Goal: Find specific page/section: Find specific page/section

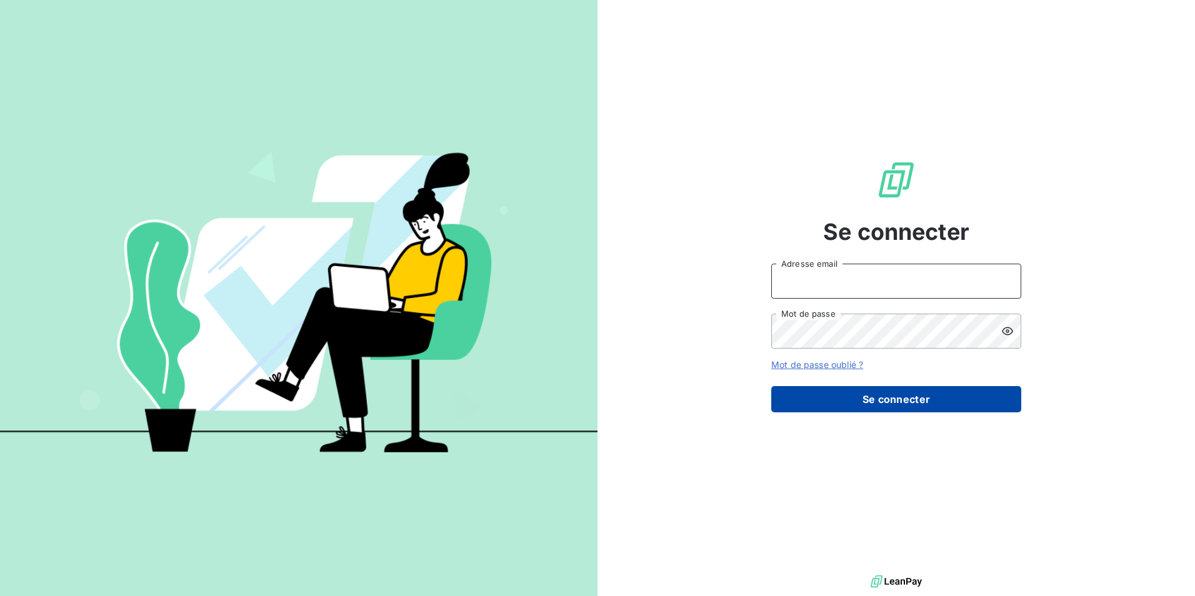
type input "[EMAIL_ADDRESS][DOMAIN_NAME]"
click at [890, 391] on button "Se connecter" at bounding box center [896, 399] width 250 height 26
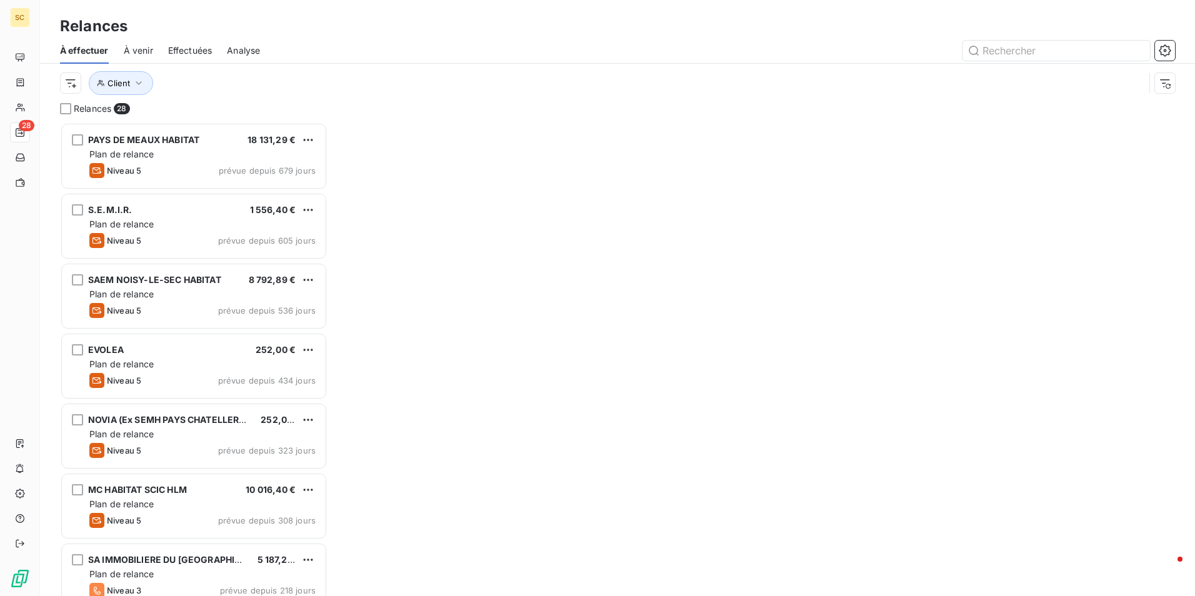
scroll to position [464, 258]
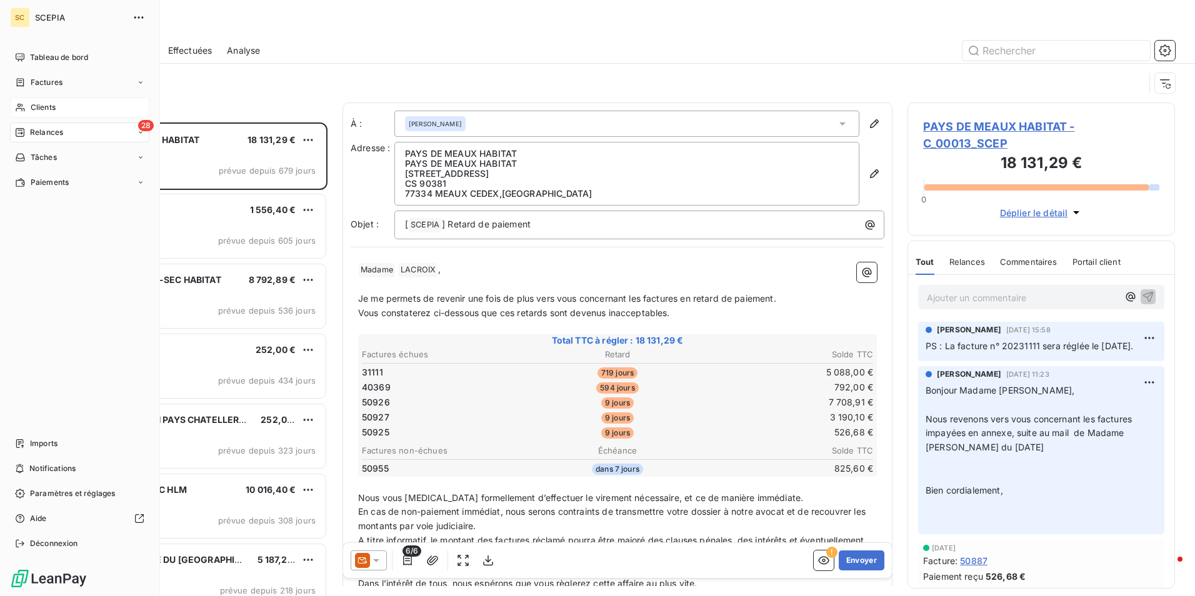
click at [51, 107] on span "Clients" at bounding box center [43, 107] width 25 height 11
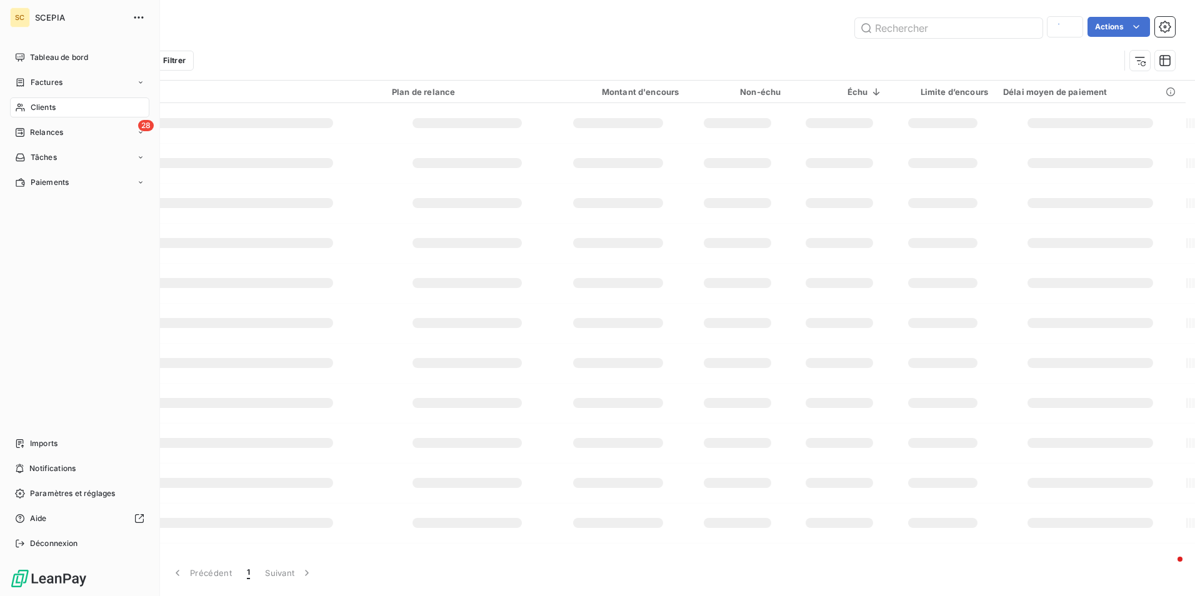
type input "confluen"
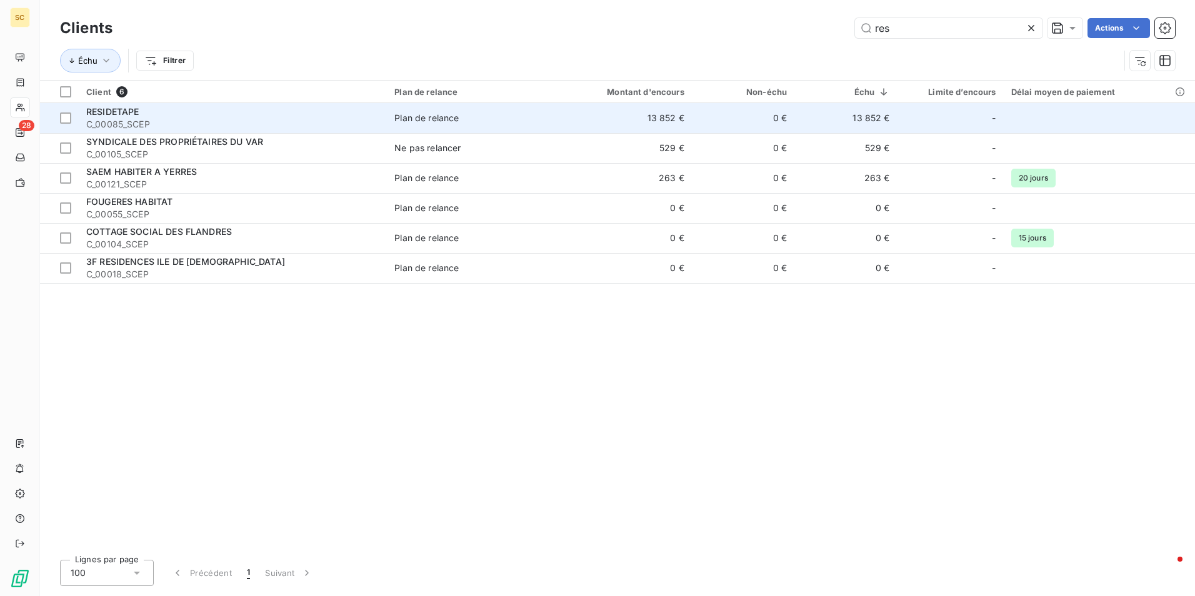
type input "res"
click at [213, 113] on div "RESIDETAPE" at bounding box center [232, 112] width 293 height 12
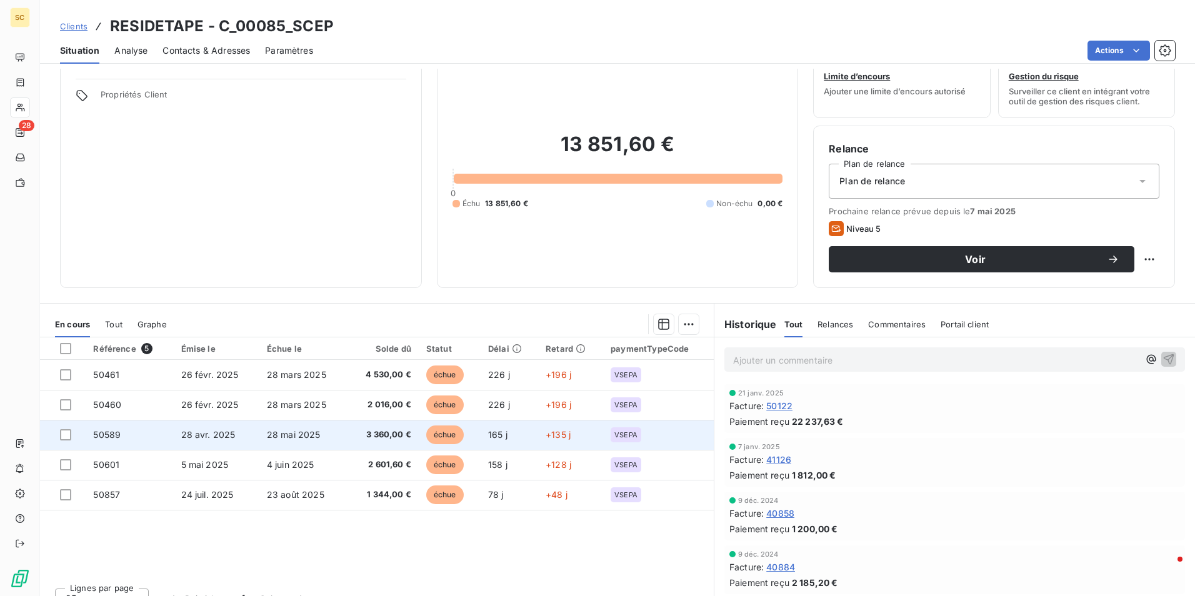
scroll to position [57, 0]
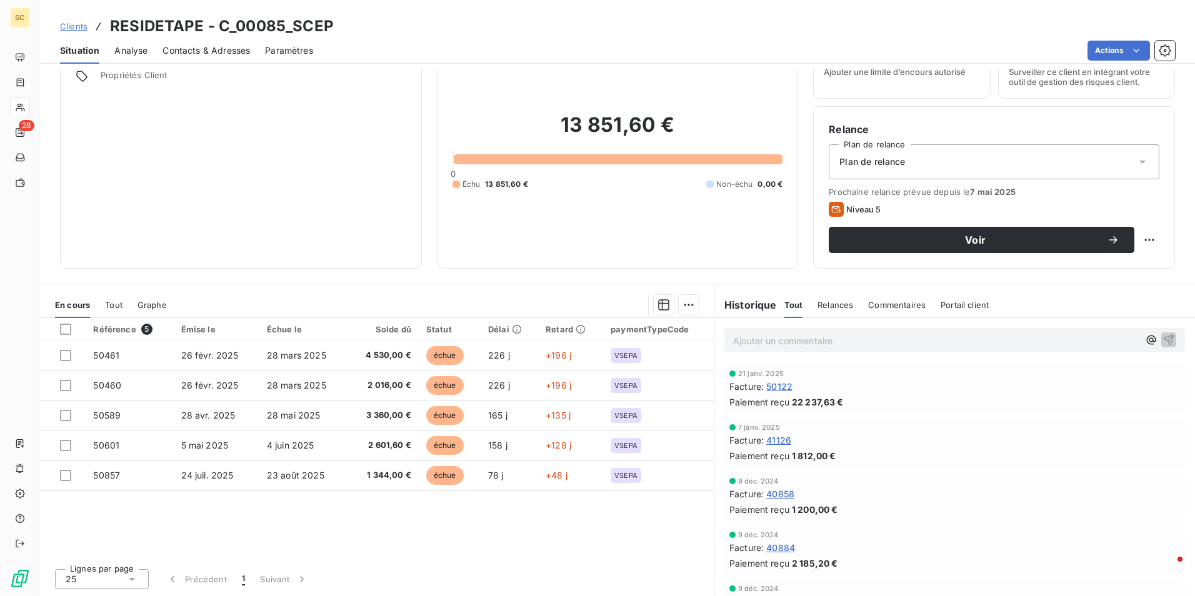
click at [888, 306] on span "Commentaires" at bounding box center [896, 305] width 57 height 10
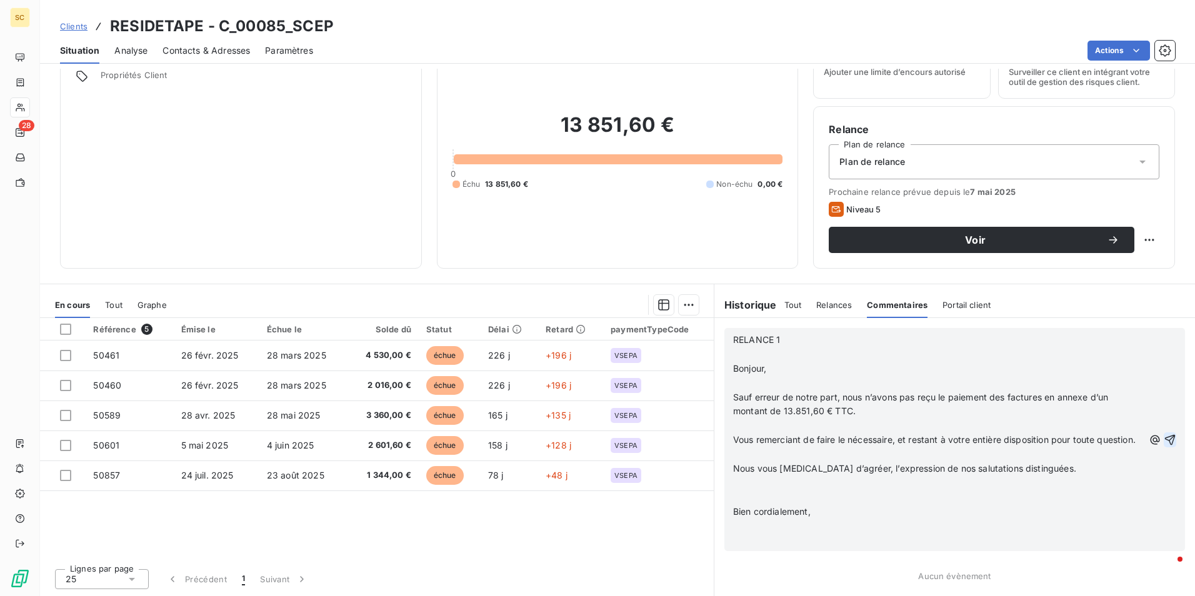
click at [1163, 439] on icon "button" at bounding box center [1169, 440] width 12 height 12
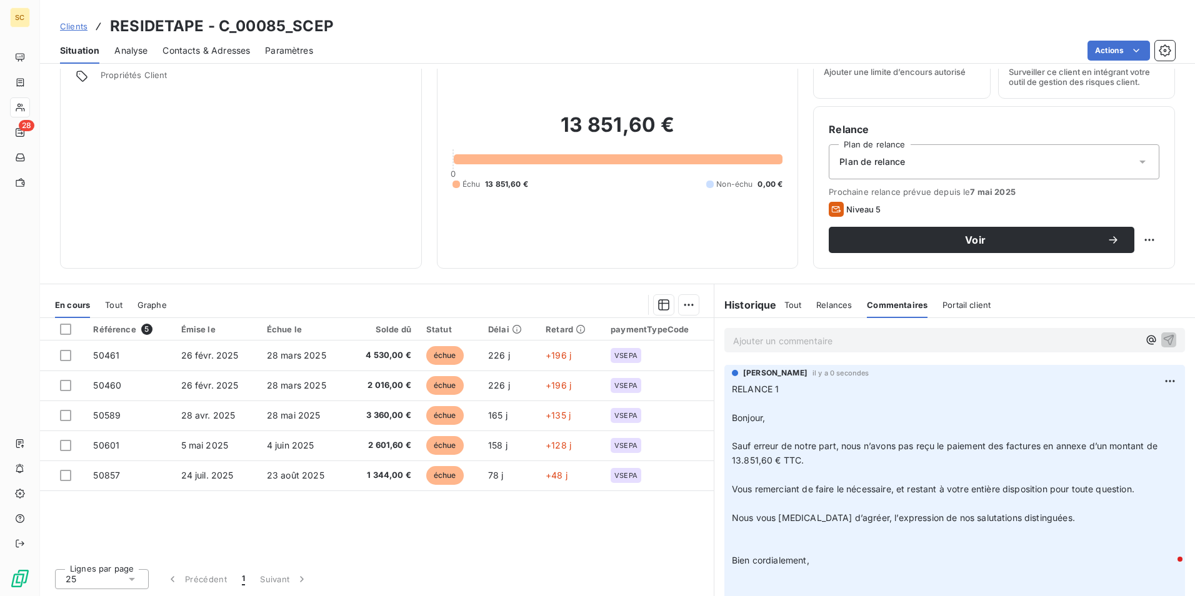
scroll to position [0, 0]
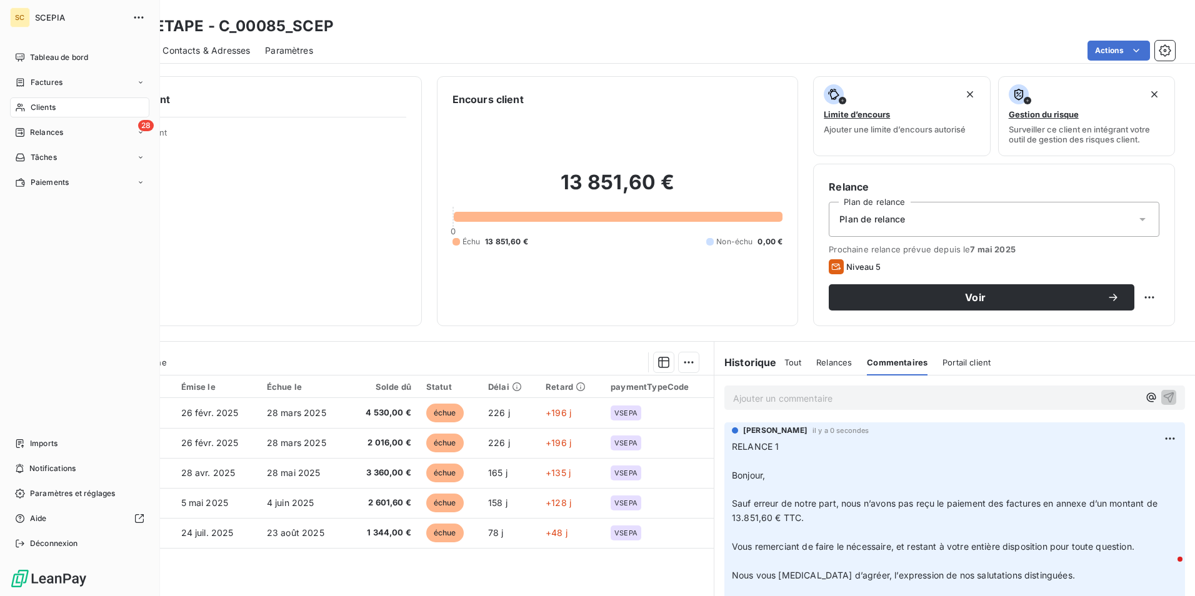
click at [47, 108] on span "Clients" at bounding box center [43, 107] width 25 height 11
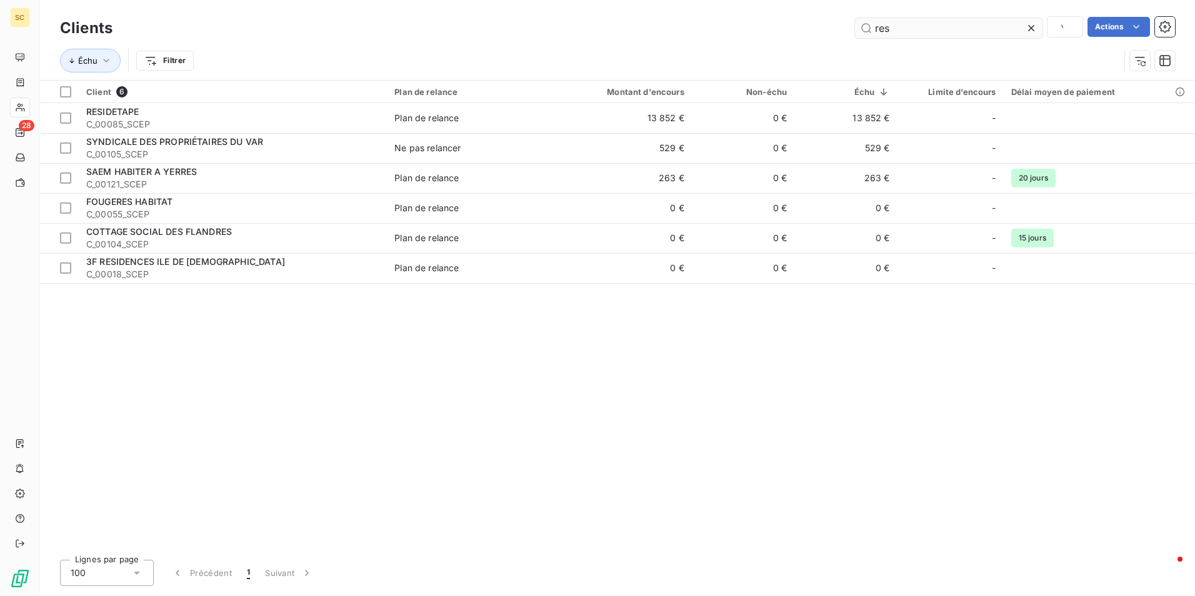
drag, startPoint x: 904, startPoint y: 29, endPoint x: 865, endPoint y: 29, distance: 38.1
click at [865, 29] on input "res" at bounding box center [948, 28] width 187 height 20
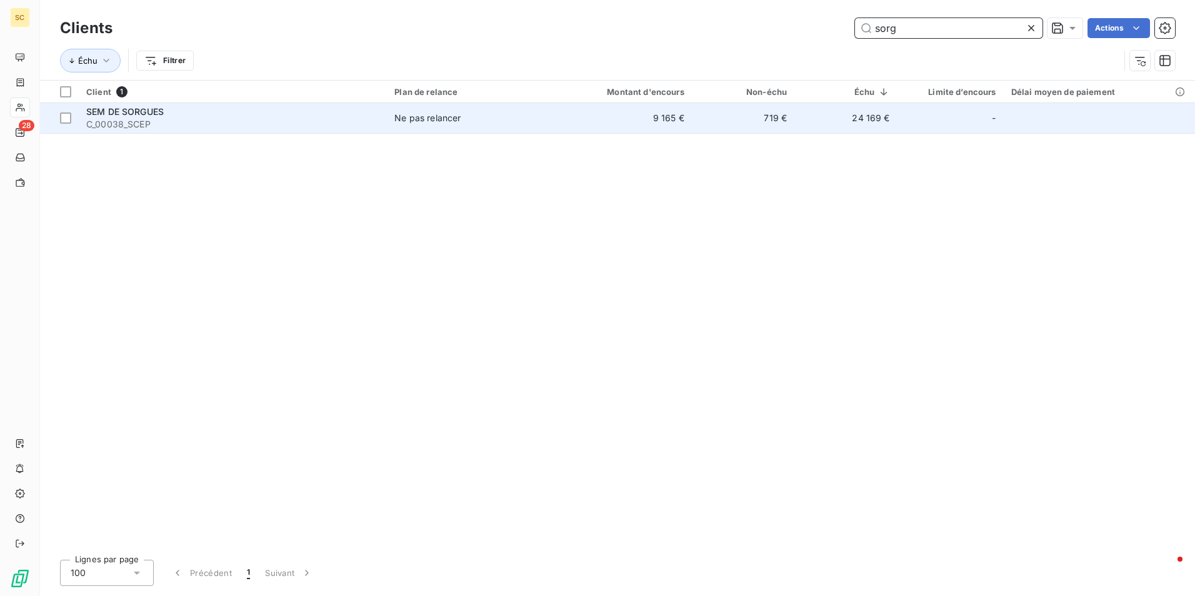
type input "sorg"
click at [129, 104] on td "SEM DE SORGUES C_00038_SCEP" at bounding box center [233, 118] width 308 height 30
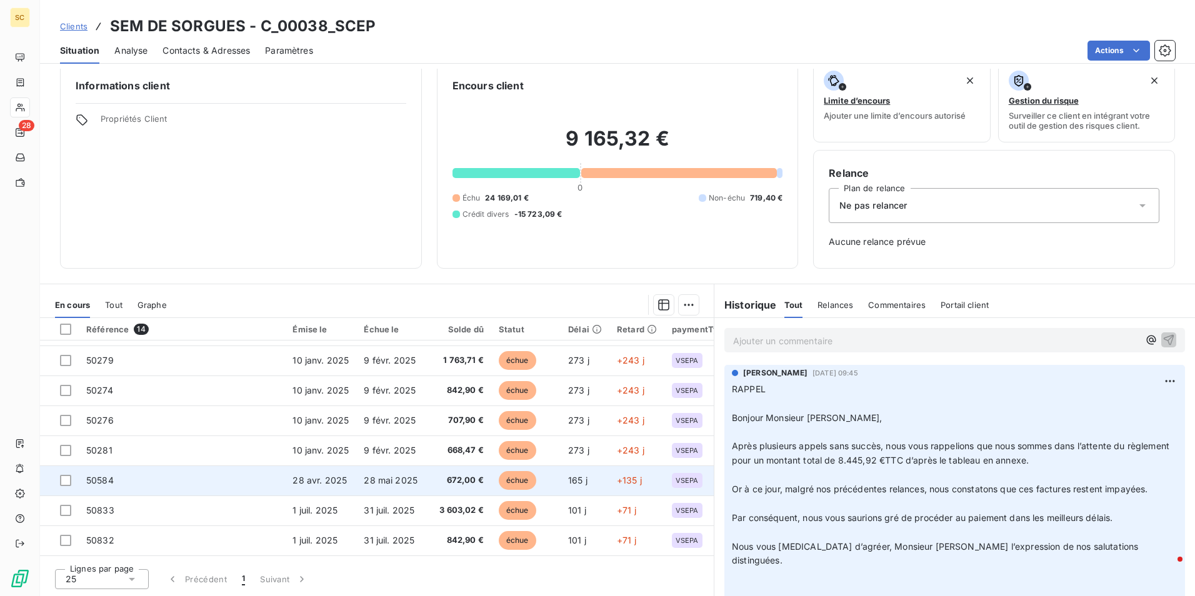
scroll to position [207, 0]
